Goal: Contribute content: Add original content to the website for others to see

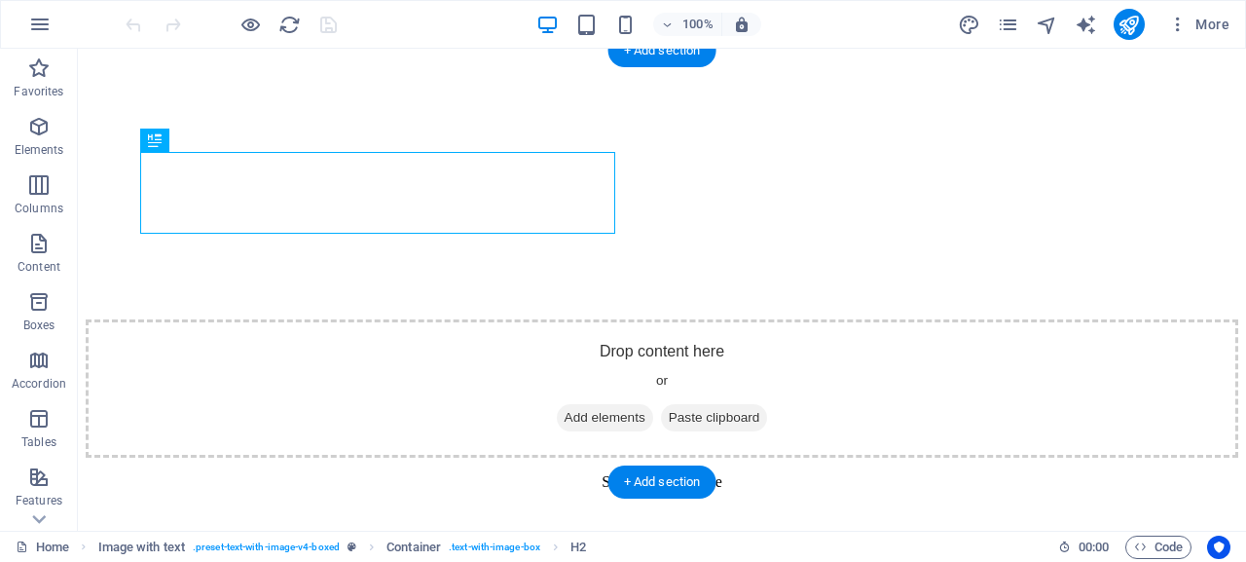
scroll to position [885, 0]
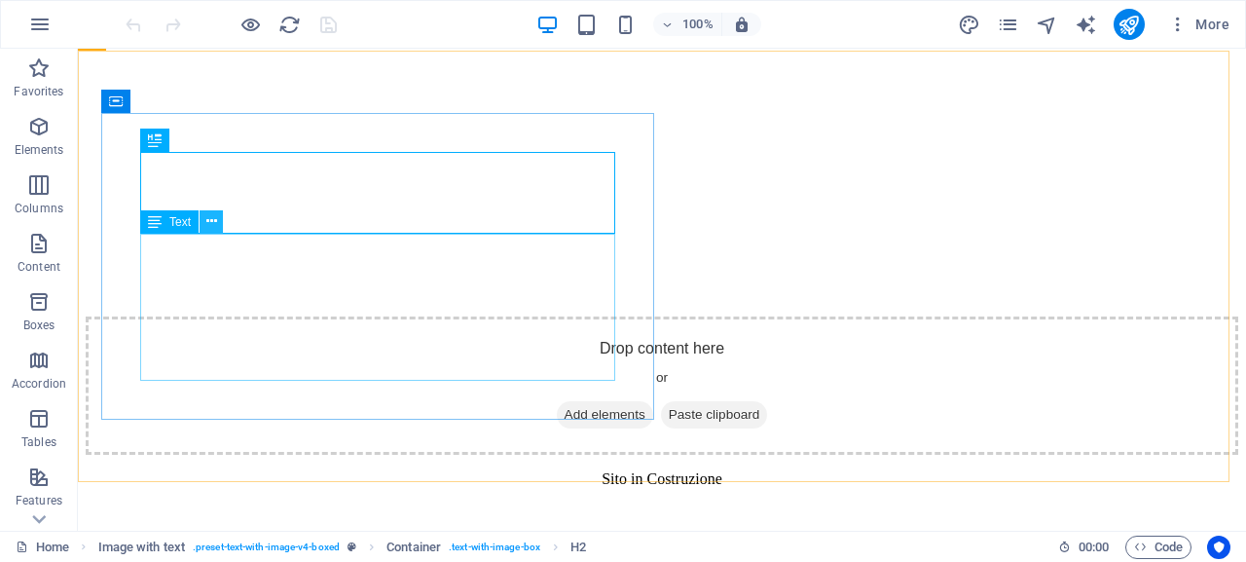
click at [216, 226] on icon at bounding box center [211, 221] width 11 height 20
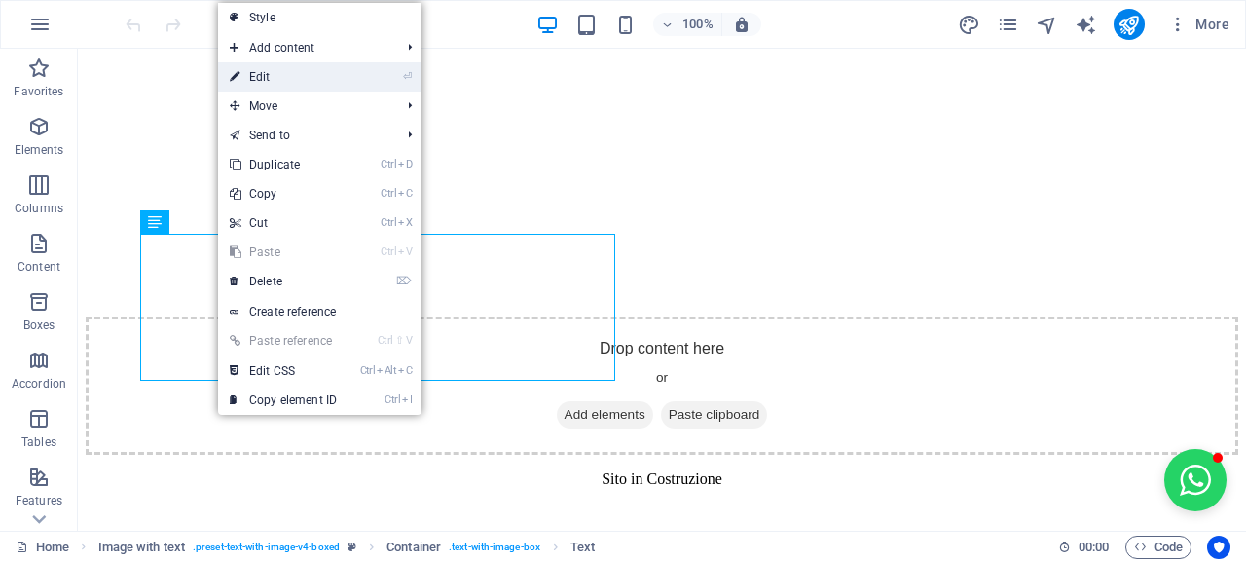
click at [314, 81] on link "⏎ Edit" at bounding box center [283, 76] width 130 height 29
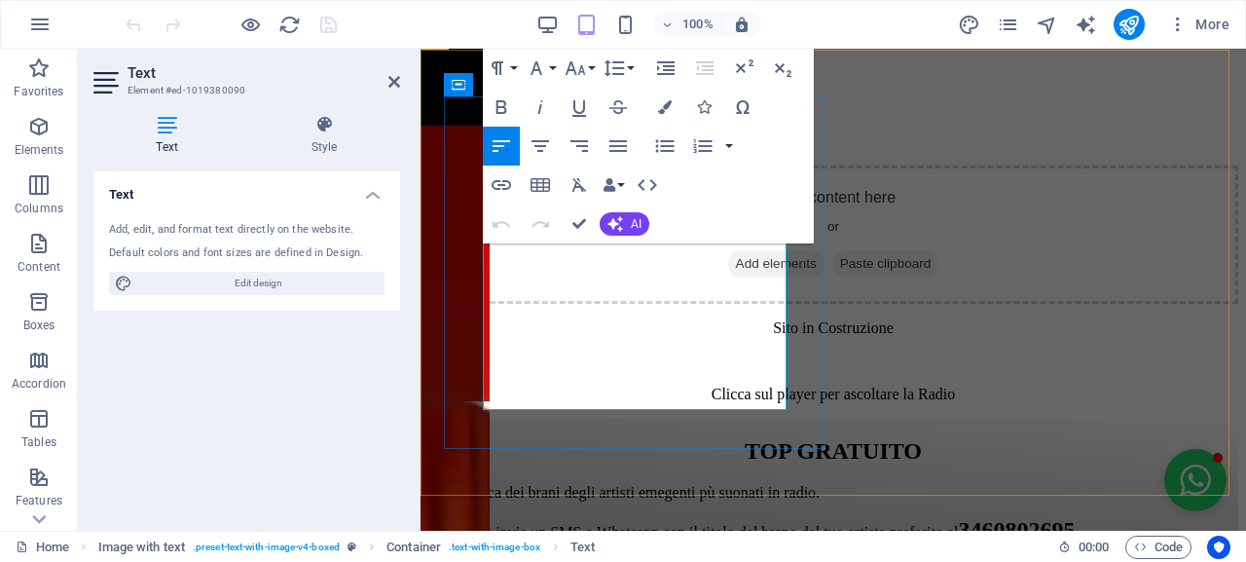
drag, startPoint x: 552, startPoint y: 372, endPoint x: 645, endPoint y: 342, distance: 98.2
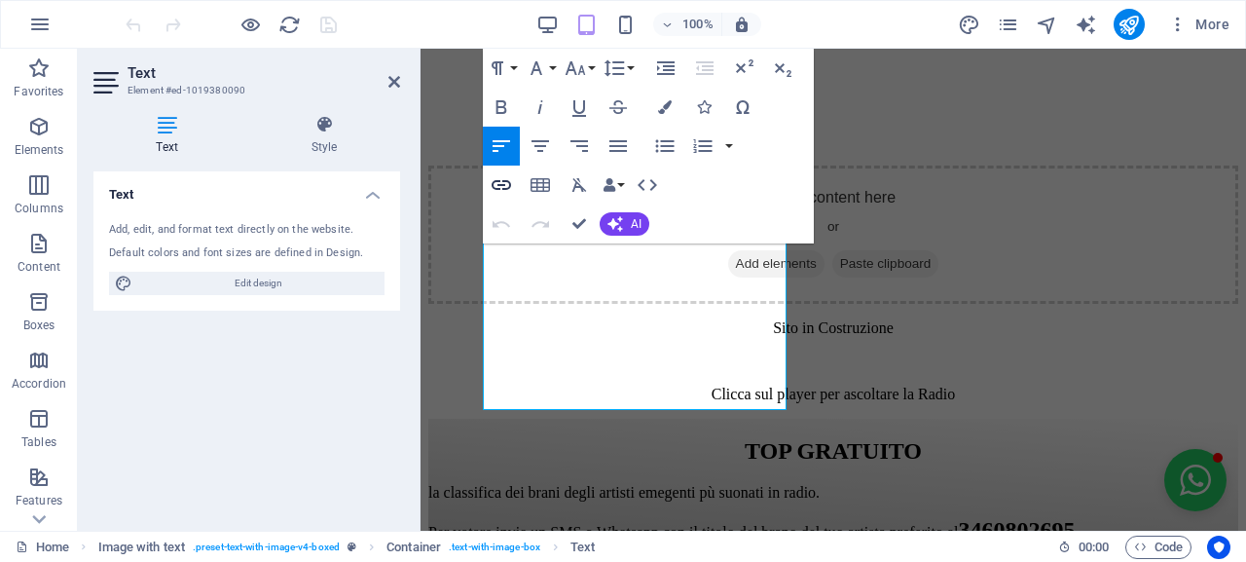
click at [504, 190] on icon "button" at bounding box center [501, 185] width 19 height 10
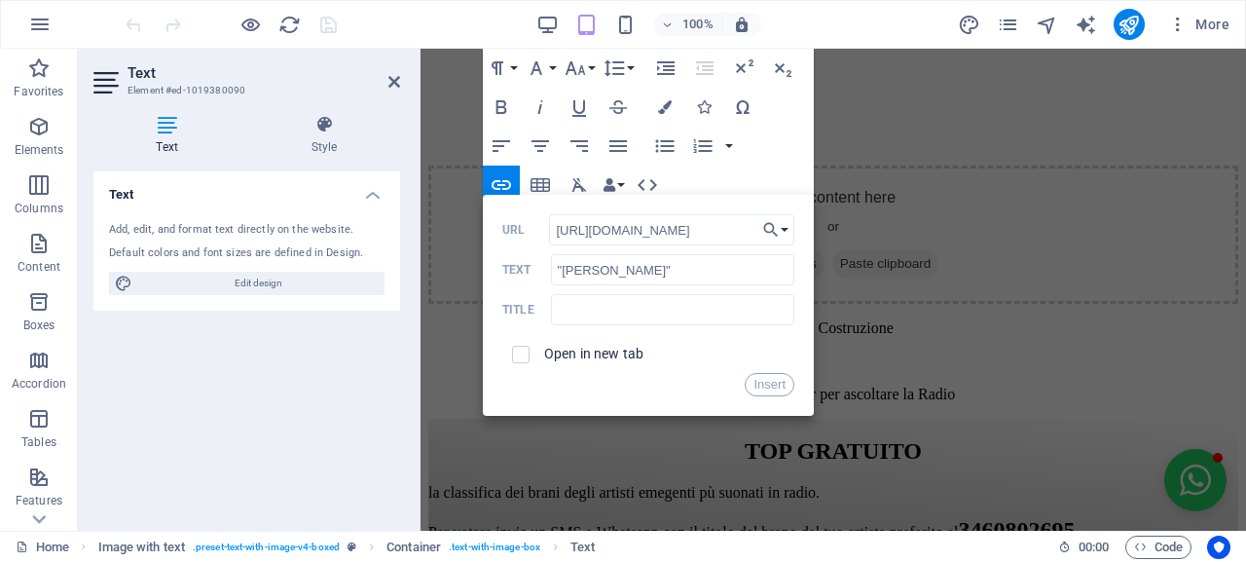
scroll to position [0, 81]
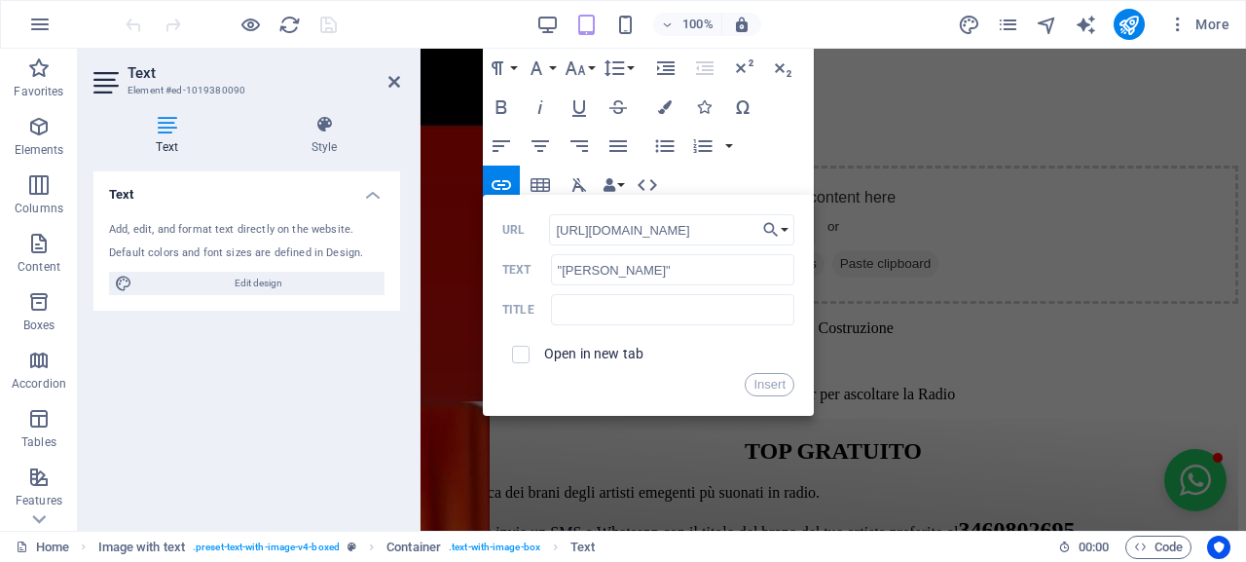
type input "[URL][DOMAIN_NAME]"
click at [527, 356] on span at bounding box center [521, 355] width 18 height 18
click at [644, 313] on input "text" at bounding box center [672, 309] width 243 height 31
click at [522, 352] on input "checkbox" at bounding box center [518, 352] width 18 height 18
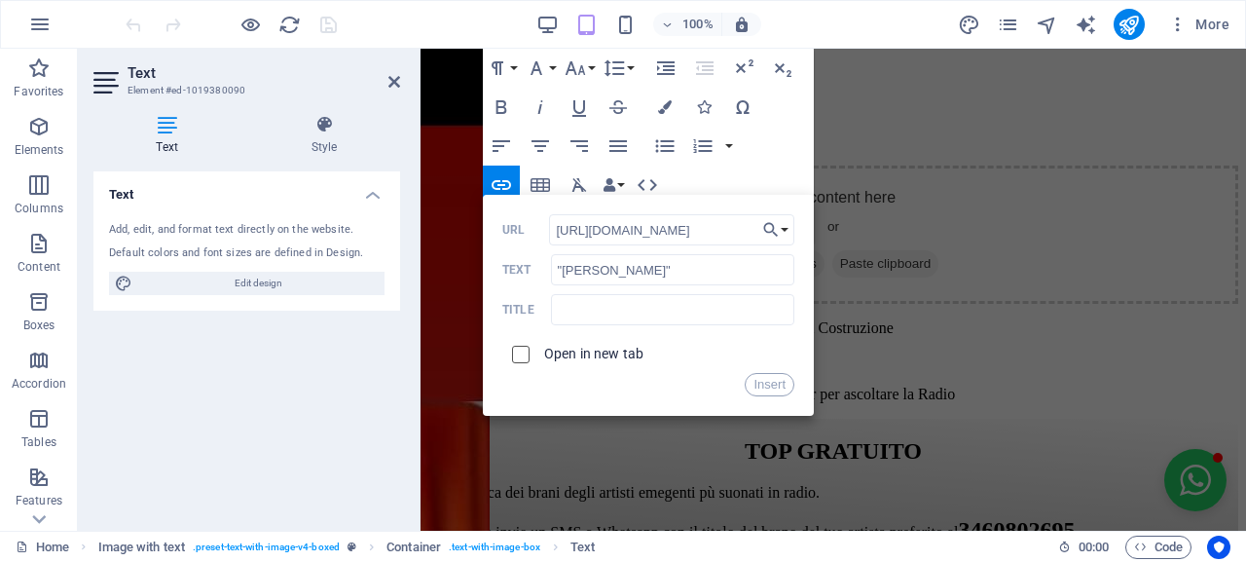
checkbox input "true"
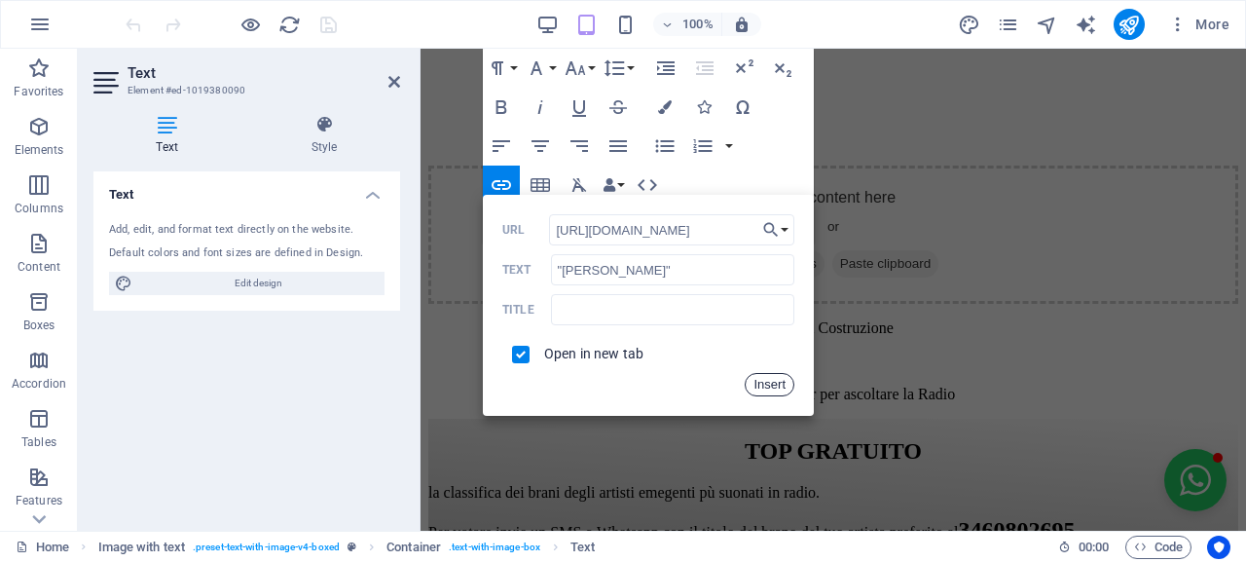
click at [760, 386] on button "Insert" at bounding box center [770, 384] width 50 height 23
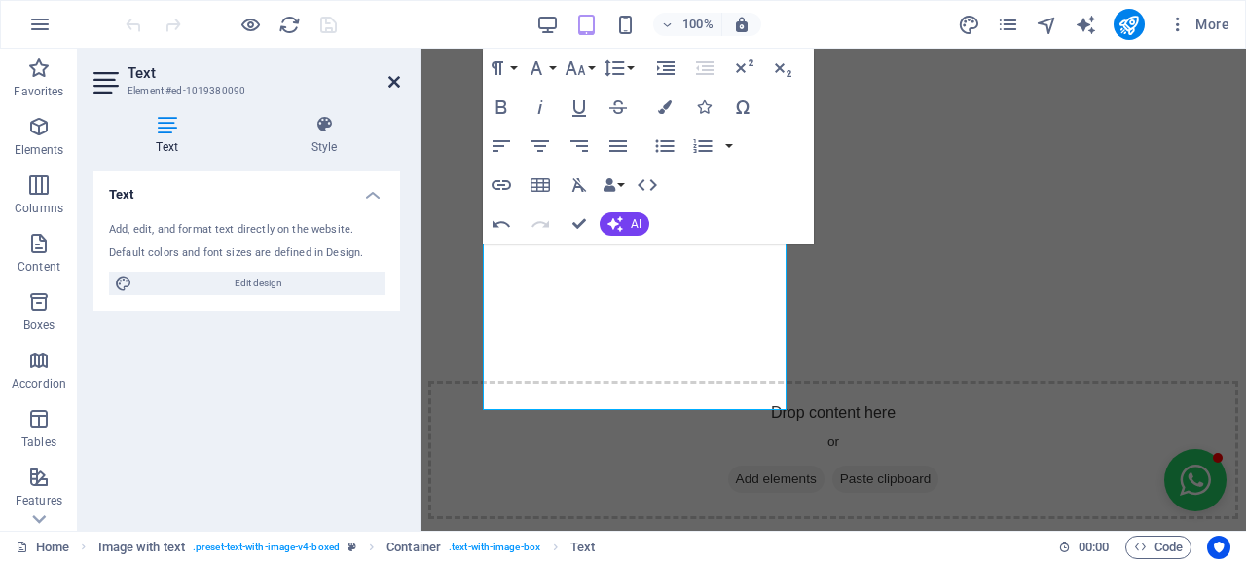
click at [392, 81] on icon at bounding box center [394, 82] width 12 height 16
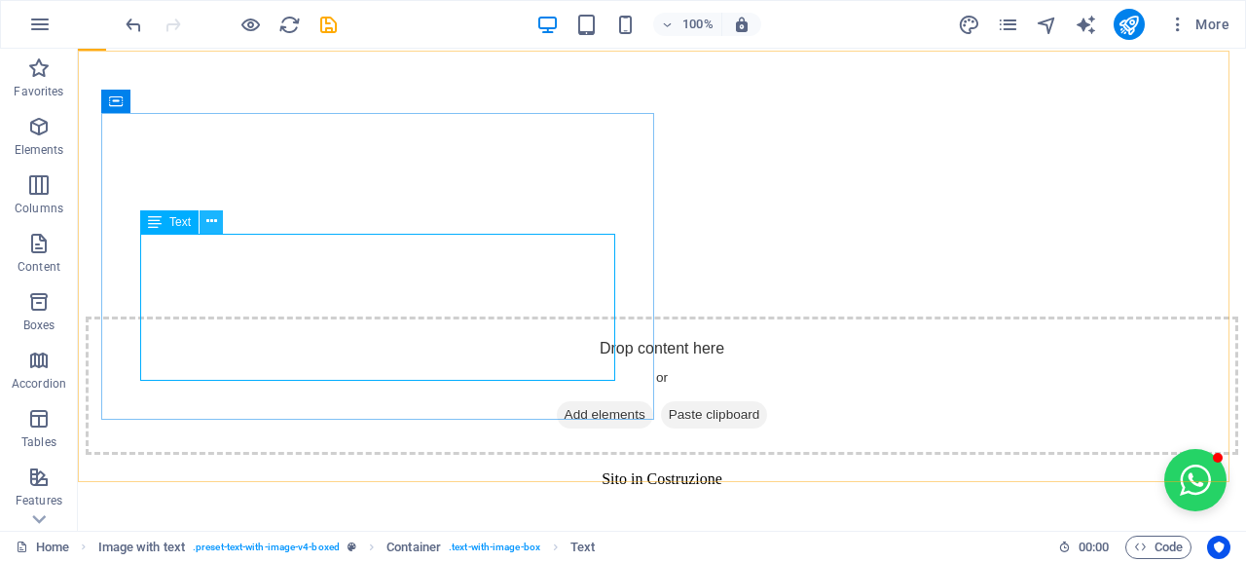
click at [215, 223] on icon at bounding box center [211, 221] width 11 height 20
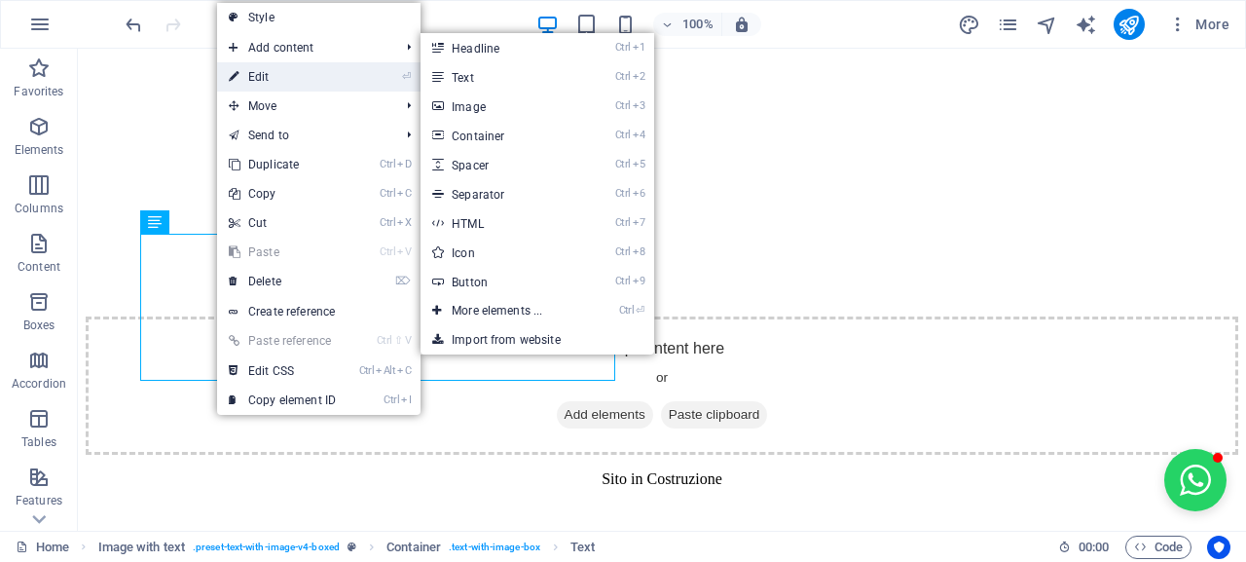
click at [312, 73] on link "⏎ Edit" at bounding box center [282, 76] width 130 height 29
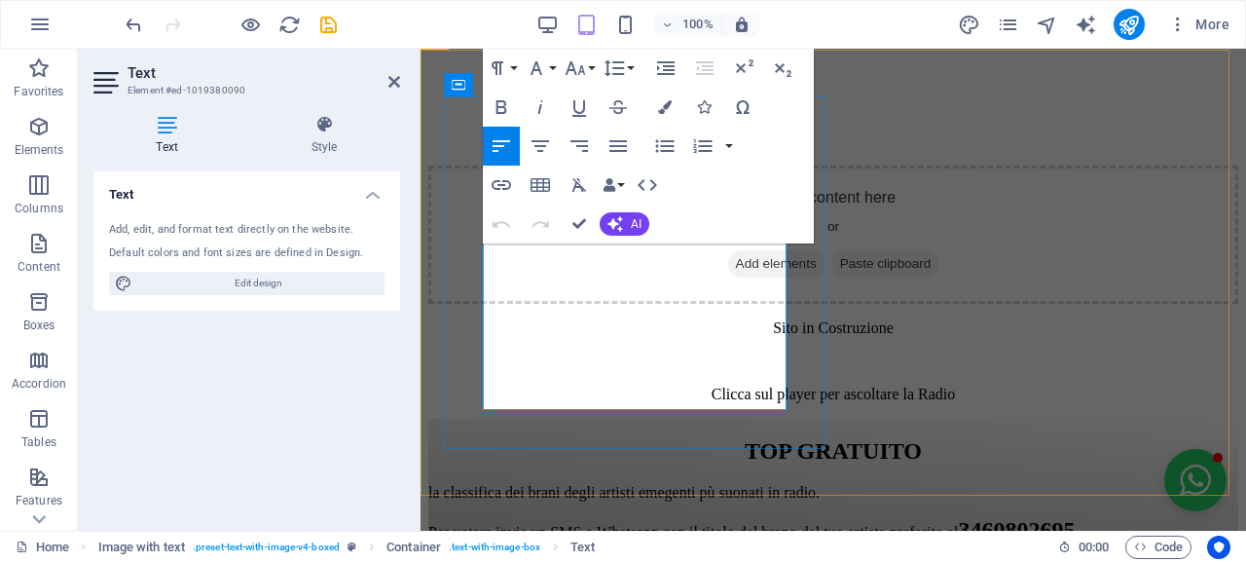
drag, startPoint x: 551, startPoint y: 374, endPoint x: 645, endPoint y: 340, distance: 100.4
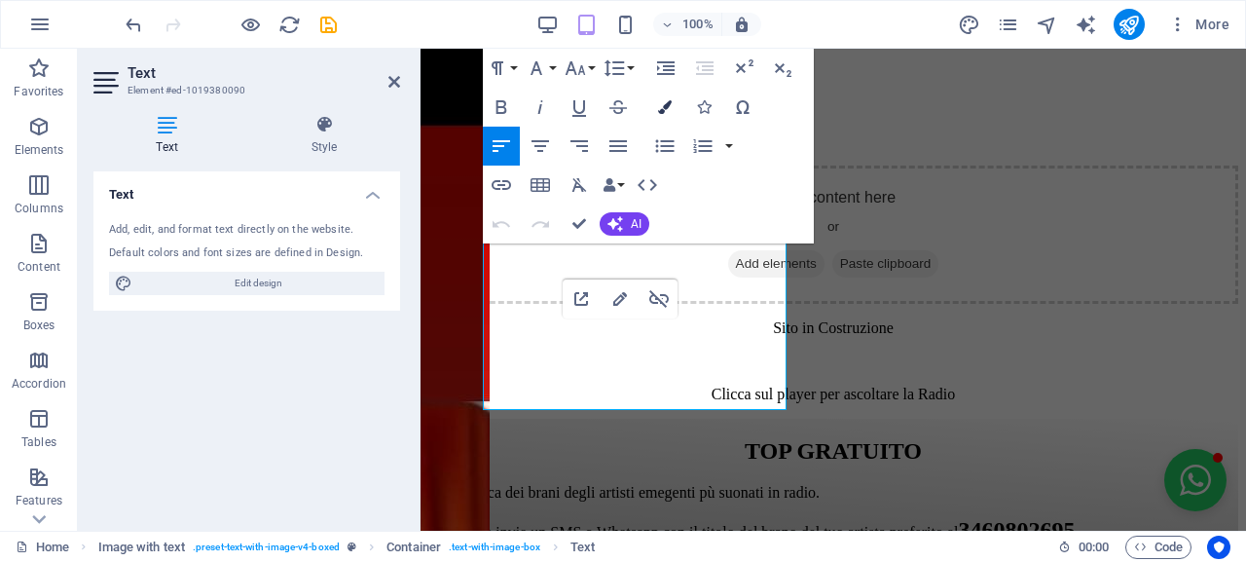
click at [660, 111] on icon "button" at bounding box center [665, 107] width 14 height 14
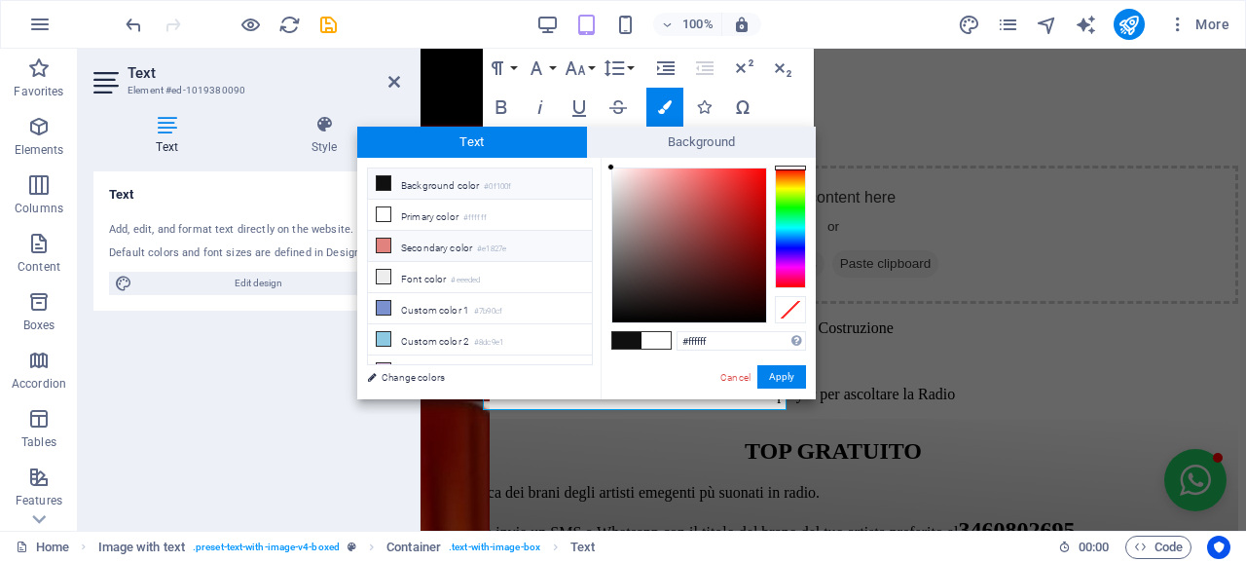
click at [386, 241] on icon at bounding box center [384, 246] width 14 height 14
type input "#e1827e"
click at [790, 377] on button "Apply" at bounding box center [781, 376] width 49 height 23
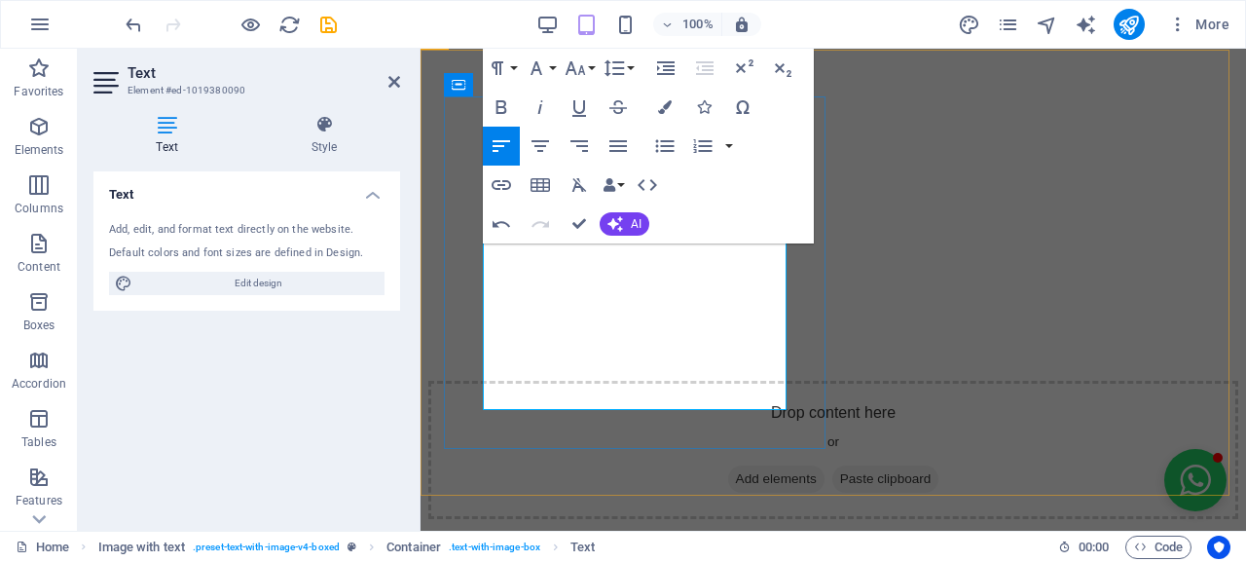
click at [393, 79] on icon at bounding box center [394, 82] width 12 height 16
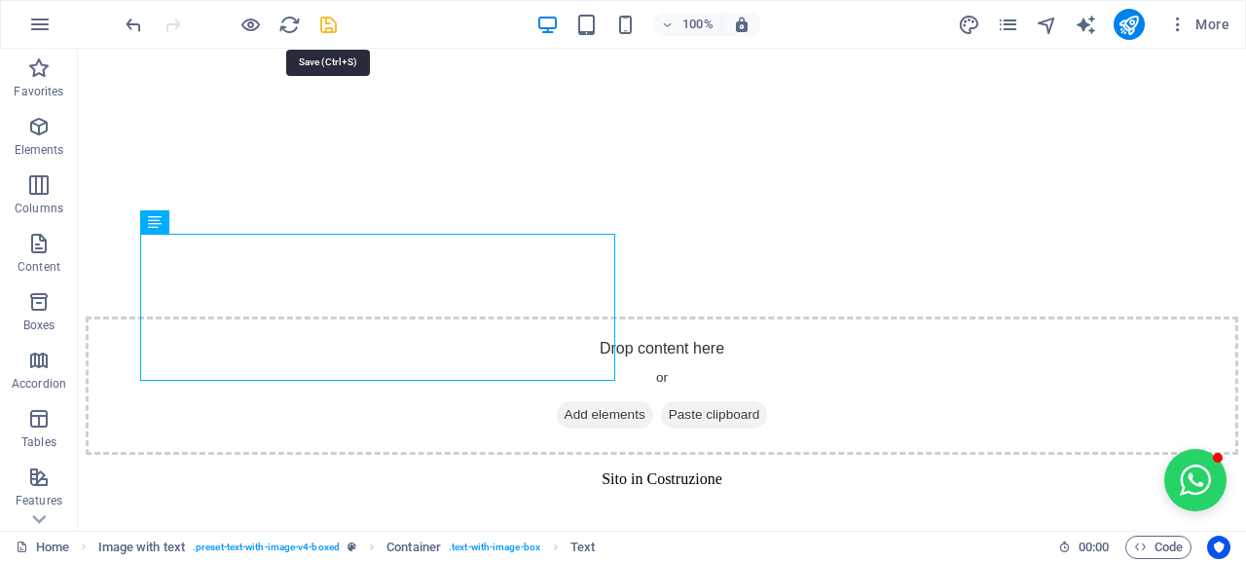
click at [327, 28] on icon "save" at bounding box center [328, 25] width 22 height 22
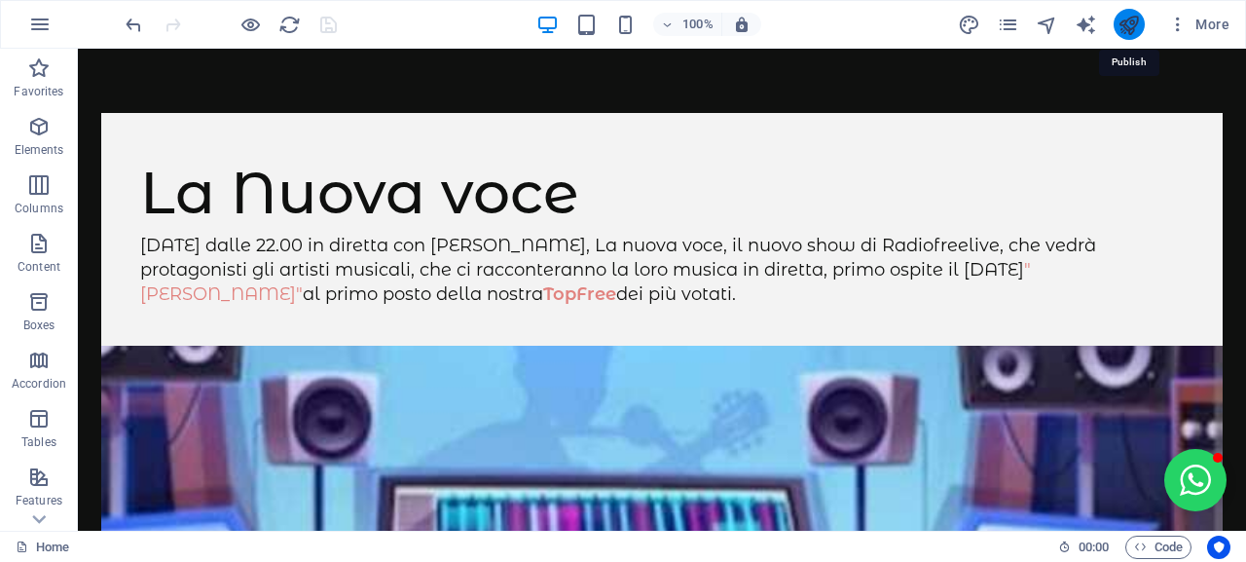
click at [1123, 30] on icon "publish" at bounding box center [1129, 25] width 22 height 22
